Goal: Navigation & Orientation: Find specific page/section

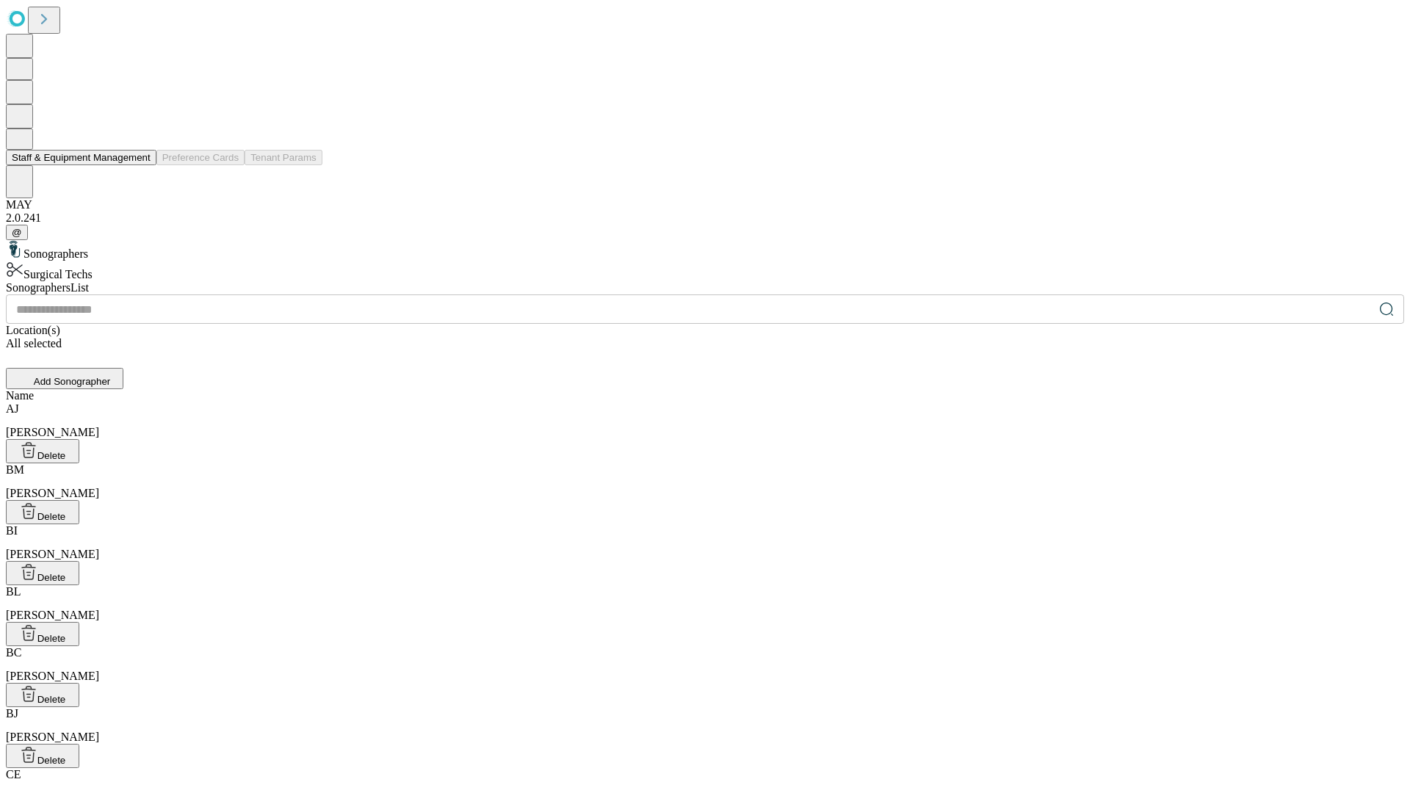
click at [140, 165] on button "Staff & Equipment Management" at bounding box center [81, 157] width 151 height 15
